Goal: Transaction & Acquisition: Purchase product/service

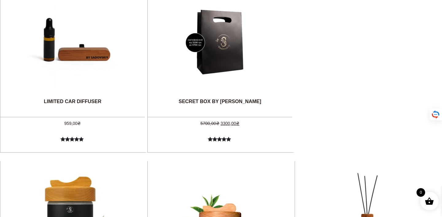
scroll to position [298, 0]
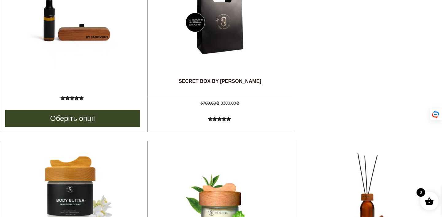
click at [72, 36] on img at bounding box center [73, 22] width 92 height 92
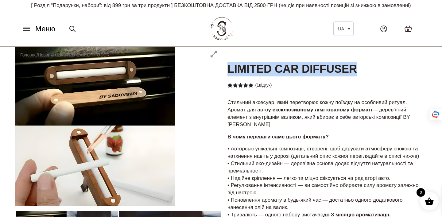
drag, startPoint x: 368, startPoint y: 74, endPoint x: 226, endPoint y: 79, distance: 142.6
click at [226, 77] on h1 "LIMITED CAR DIFFUSER" at bounding box center [324, 62] width 206 height 30
copy h1 "LIMITED CAR DIFFUSER"
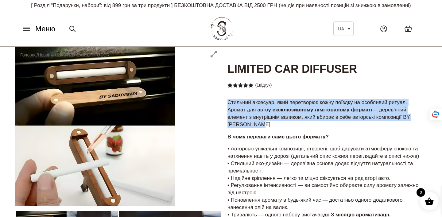
drag, startPoint x: 268, startPoint y: 132, endPoint x: 221, endPoint y: 112, distance: 50.6
click at [221, 112] on div "Стильний аксесуар, який перетворює кожну поїздку на особливий ритуал. Аромат дл…" at bounding box center [324, 180] width 206 height 165
copy p "Стильний аксесуар, який перетворює кожну поїздку на особливий ритуал. Аромат дл…"
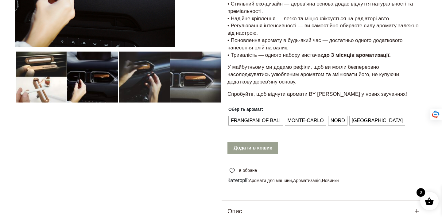
scroll to position [165, 0]
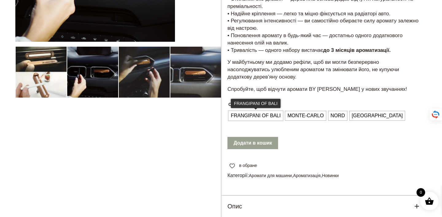
click at [236, 121] on span "FRANGIPANI OF BALI" at bounding box center [255, 116] width 53 height 10
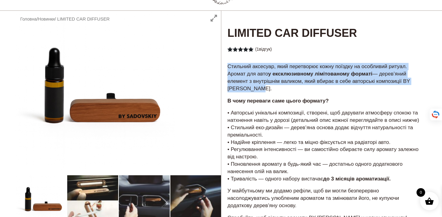
scroll to position [0, 0]
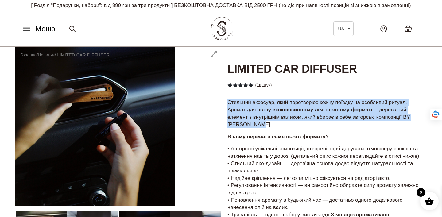
click at [275, 113] on strong "у ексклюзивному лімітованому форматі" at bounding box center [320, 110] width 104 height 6
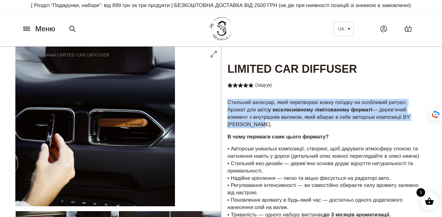
drag, startPoint x: 270, startPoint y: 133, endPoint x: 228, endPoint y: 109, distance: 48.2
click at [228, 109] on p "Стильний аксесуар, який перетворює кожну поїздку на особливий ритуал. Аромат дл…" at bounding box center [324, 113] width 193 height 29
copy p "Стильний аксесуар, який перетворює кожну поїздку на особливий ритуал. Аромат дл…"
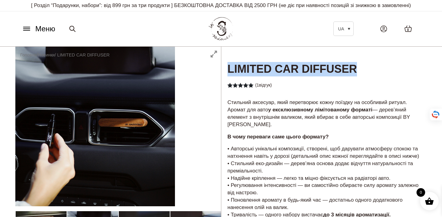
drag, startPoint x: 358, startPoint y: 75, endPoint x: 221, endPoint y: 74, distance: 136.1
click at [221, 74] on h1 "LIMITED CAR DIFFUSER" at bounding box center [324, 62] width 206 height 30
copy h1 "LIMITED CAR DIFFUSER"
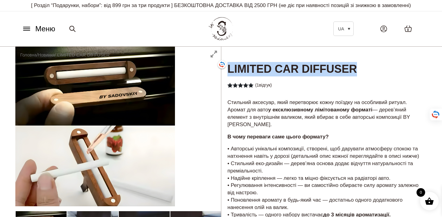
click at [36, 34] on span "Меню" at bounding box center [45, 28] width 20 height 11
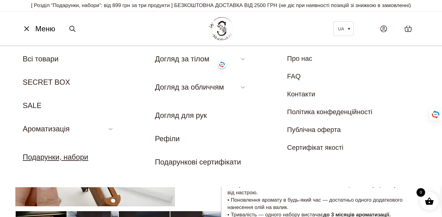
click at [58, 161] on link "Подарунки, набори" at bounding box center [55, 157] width 65 height 8
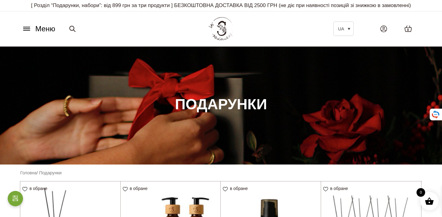
click at [50, 34] on span "Меню" at bounding box center [45, 28] width 20 height 11
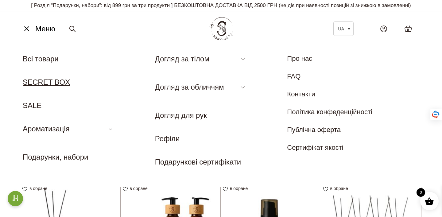
click at [44, 86] on link "SECRET BOX" at bounding box center [46, 82] width 47 height 8
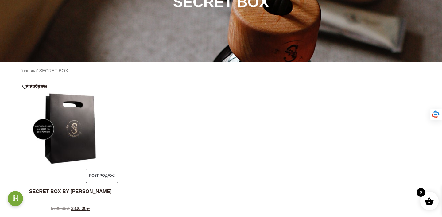
scroll to position [150, 0]
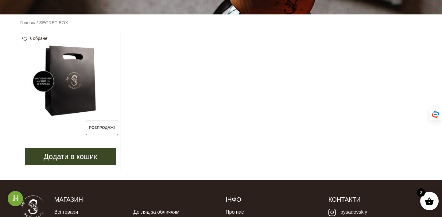
click at [67, 90] on img at bounding box center [70, 81] width 100 height 100
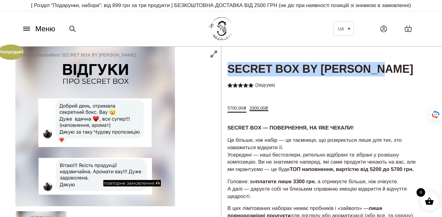
drag, startPoint x: 386, startPoint y: 77, endPoint x: 224, endPoint y: 74, distance: 162.2
click at [224, 74] on h1 "SECRET BOX BY [PERSON_NAME]" at bounding box center [324, 62] width 206 height 30
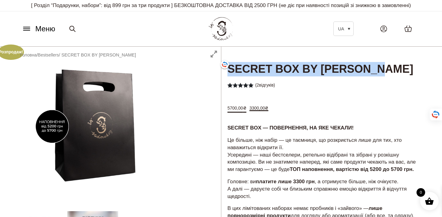
copy h1 "SECRET BOX BY [PERSON_NAME]"
